Goal: Task Accomplishment & Management: Manage account settings

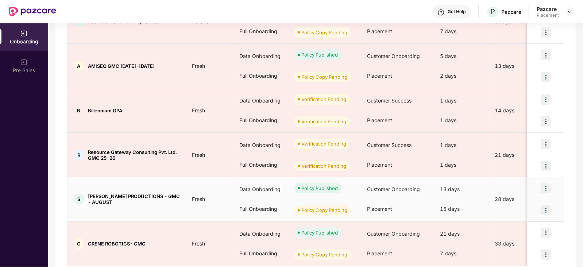
scroll to position [343, 0]
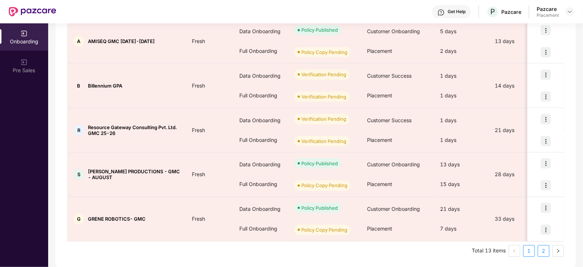
click at [542, 249] on link "2" at bounding box center [543, 250] width 11 height 11
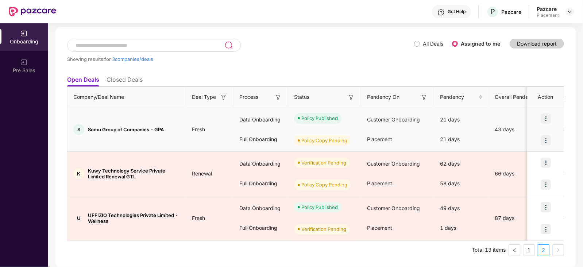
scroll to position [33, 0]
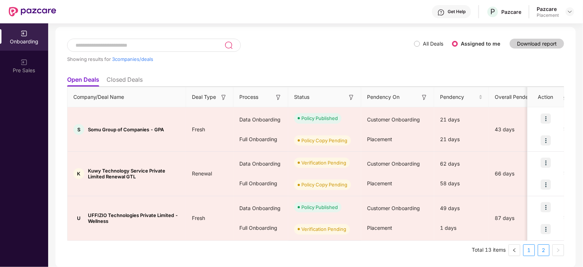
click at [530, 251] on link "1" at bounding box center [528, 250] width 11 height 11
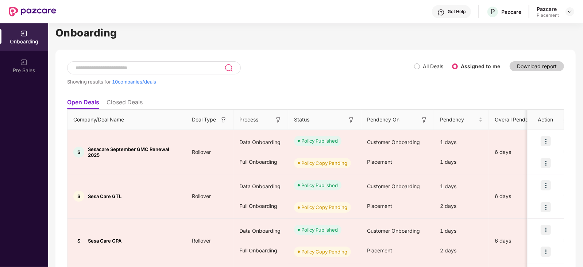
scroll to position [0, 0]
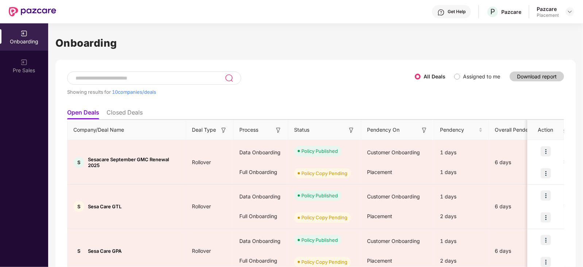
click at [176, 79] on input at bounding box center [150, 78] width 150 height 6
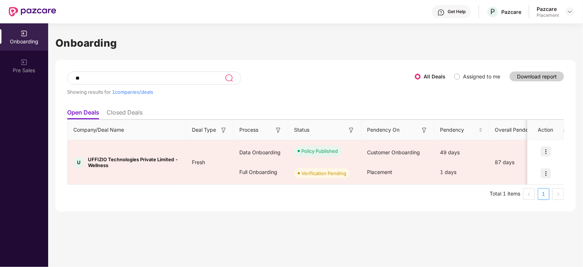
type input "*"
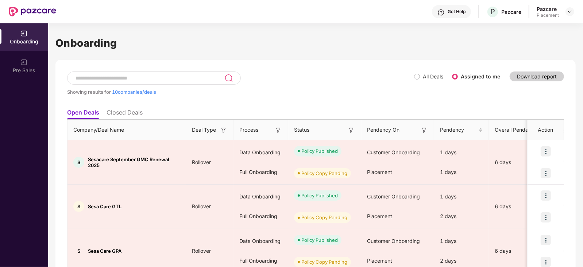
click at [148, 80] on input at bounding box center [150, 78] width 150 height 6
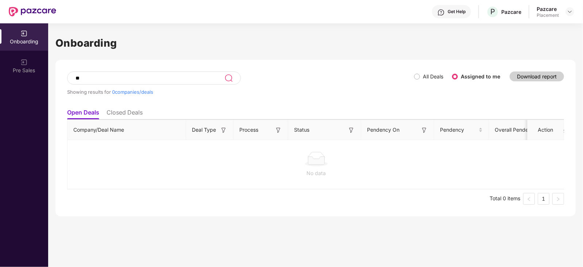
type input "*"
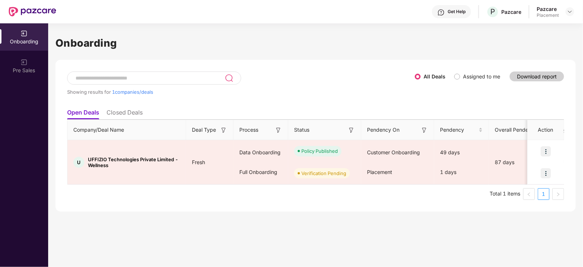
click at [461, 77] on span "Assigned to me" at bounding box center [481, 77] width 43 height 8
click at [122, 110] on li "Closed Deals" at bounding box center [125, 114] width 36 height 11
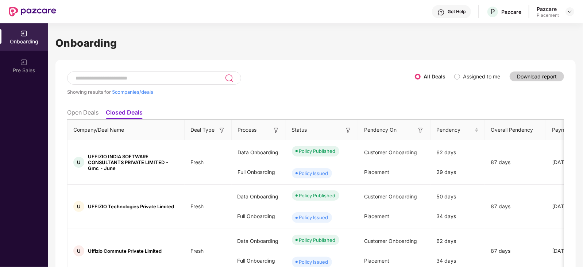
click at [73, 112] on li "Open Deals" at bounding box center [82, 114] width 31 height 11
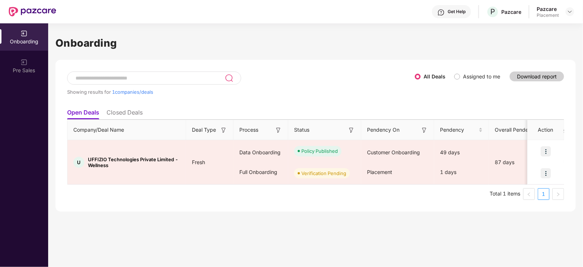
click at [134, 113] on li "Closed Deals" at bounding box center [125, 114] width 36 height 11
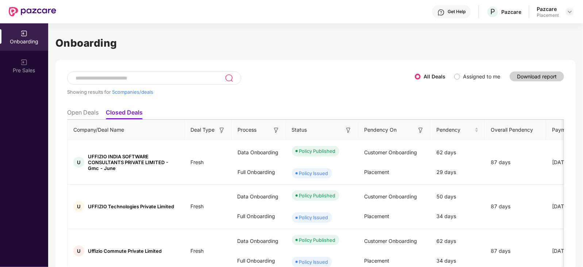
click at [77, 112] on li "Open Deals" at bounding box center [82, 114] width 31 height 11
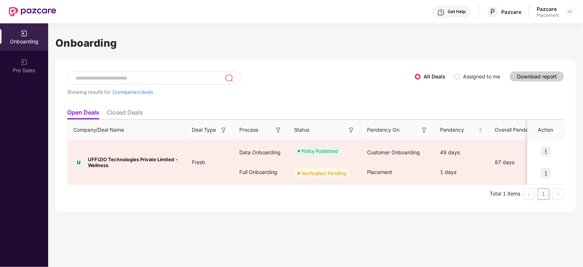
click at [461, 76] on span "Assigned to me" at bounding box center [481, 77] width 43 height 8
click at [141, 110] on li "Closed Deals" at bounding box center [125, 114] width 36 height 11
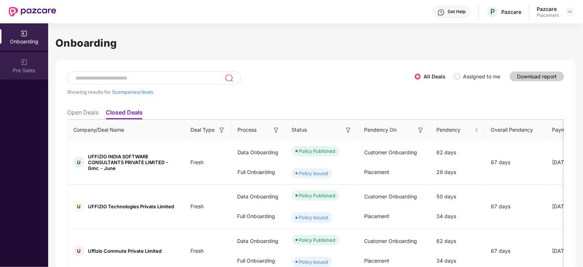
click at [26, 63] on img at bounding box center [23, 62] width 7 height 7
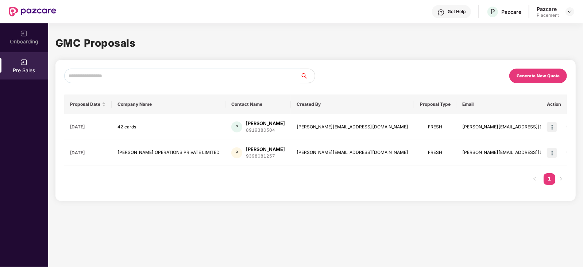
click at [537, 80] on div "Generate New Quote" at bounding box center [538, 76] width 58 height 15
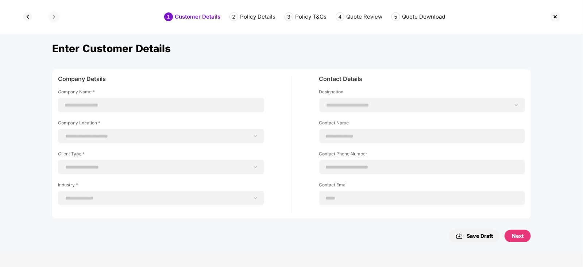
click at [556, 16] on img at bounding box center [555, 17] width 12 height 12
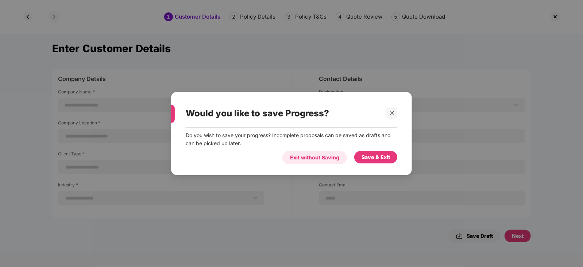
click at [330, 158] on div "Exit without Saving" at bounding box center [314, 158] width 49 height 8
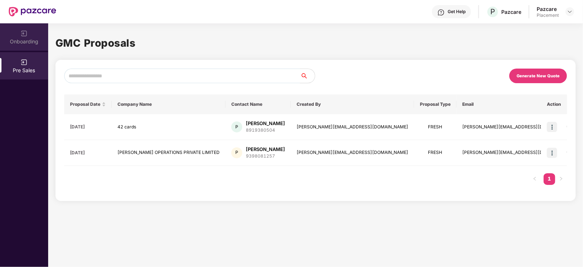
click at [22, 34] on img at bounding box center [23, 33] width 7 height 7
